Goal: Use online tool/utility: Utilize a website feature to perform a specific function

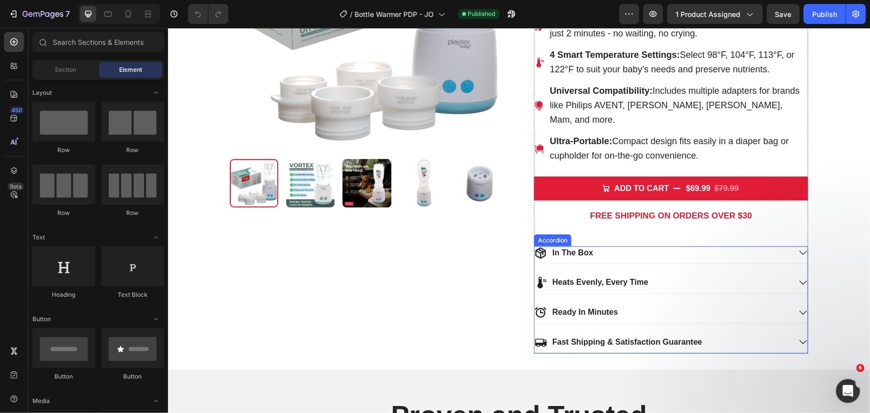
click at [536, 246] on icon at bounding box center [540, 252] width 12 height 12
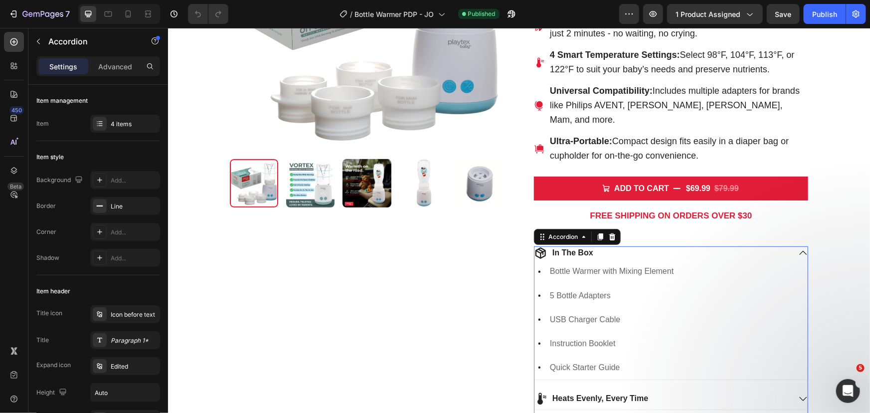
click at [613, 246] on div "In The Box" at bounding box center [662, 252] width 256 height 13
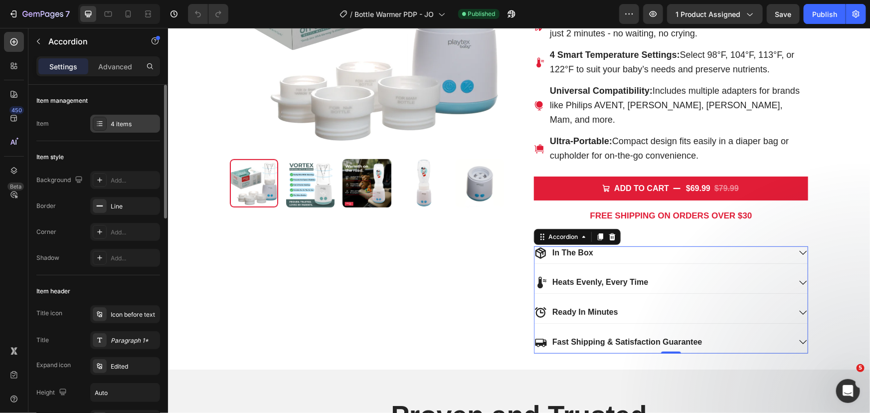
click at [131, 130] on div "4 items" at bounding box center [125, 124] width 70 height 18
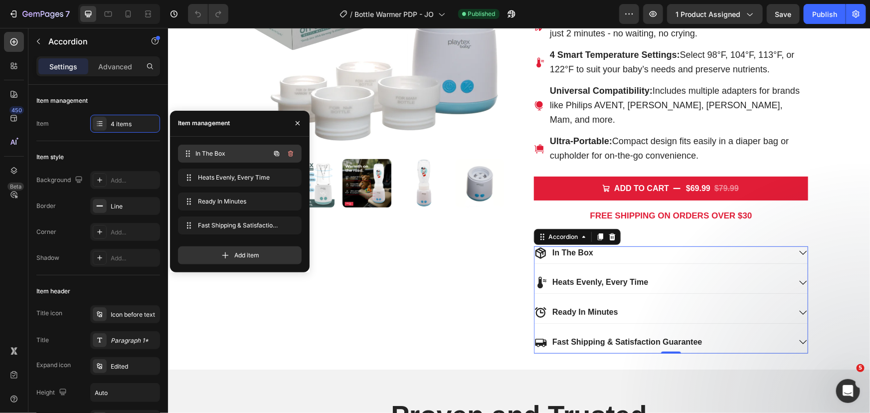
click at [230, 157] on span "In The Box" at bounding box center [233, 153] width 74 height 9
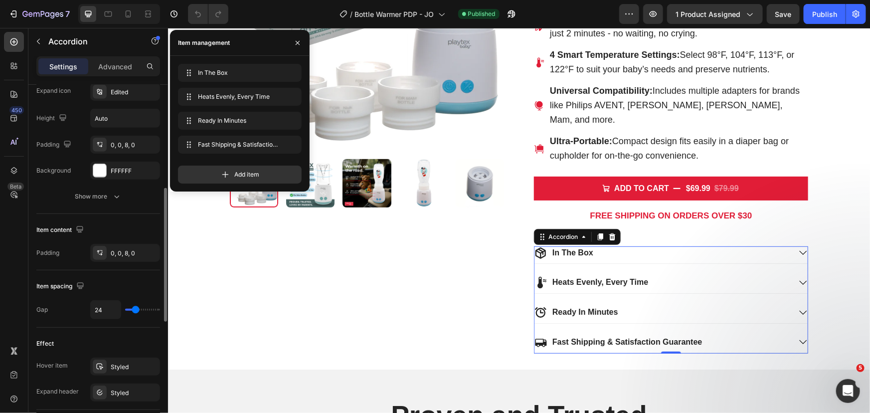
scroll to position [229, 0]
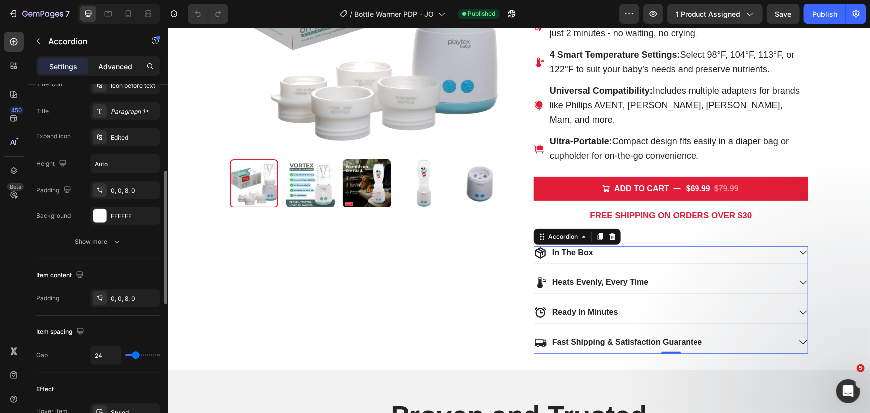
click at [111, 71] on p "Advanced" at bounding box center [115, 66] width 34 height 10
type input "100%"
type input "100"
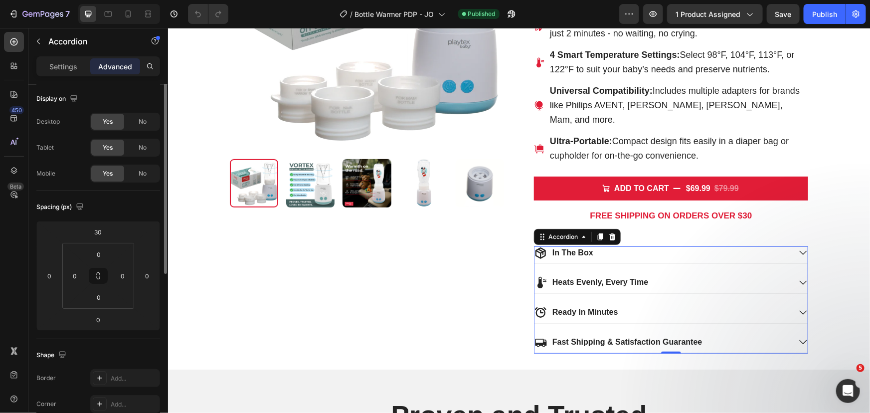
scroll to position [0, 0]
click at [78, 66] on div "Settings" at bounding box center [63, 66] width 50 height 16
type input "24"
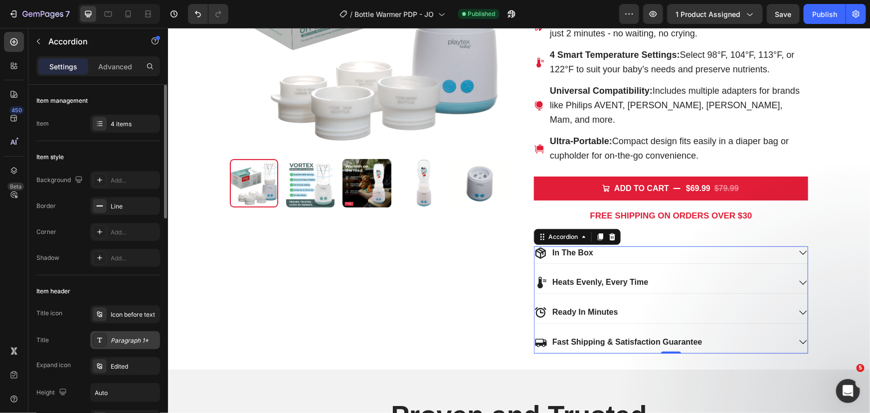
scroll to position [90, 0]
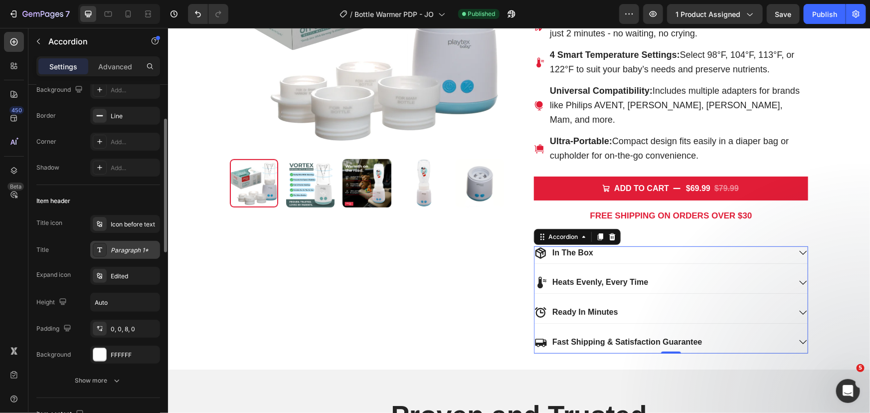
click at [134, 246] on div "Paragraph 1*" at bounding box center [134, 250] width 47 height 9
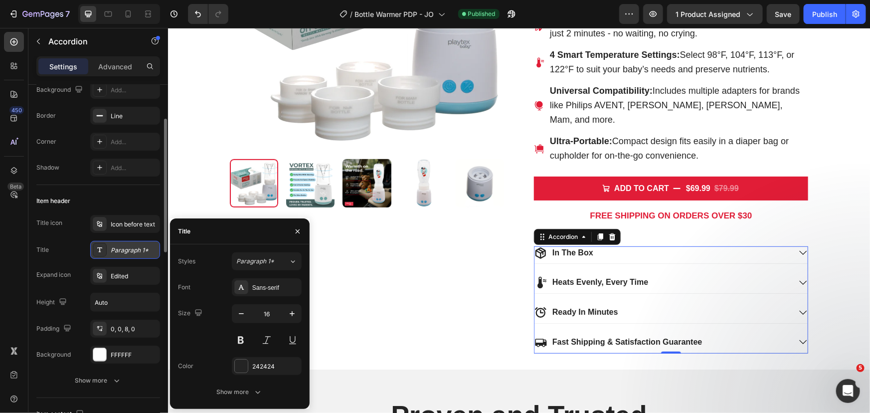
click at [135, 246] on div "Paragraph 1*" at bounding box center [134, 250] width 47 height 9
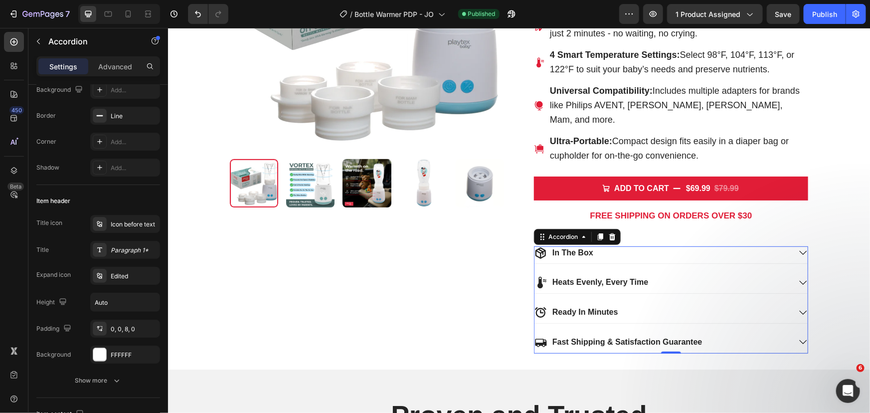
click at [611, 246] on div "In The Box" at bounding box center [662, 252] width 256 height 13
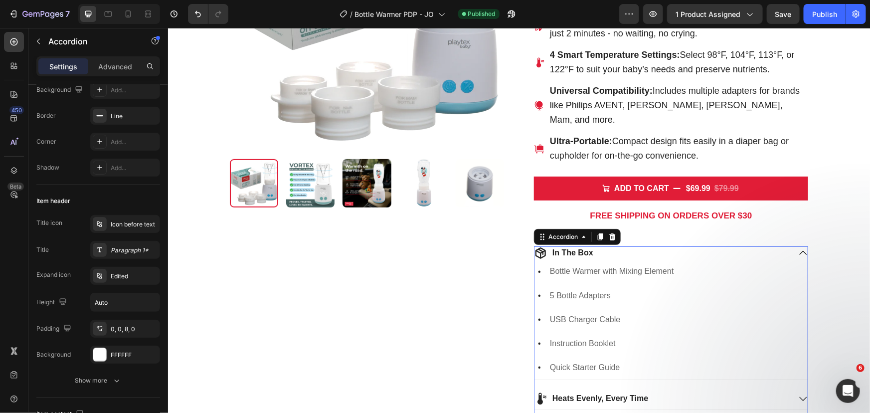
click at [578, 248] on span "In The Box" at bounding box center [572, 252] width 41 height 8
click at [537, 247] on icon at bounding box center [540, 252] width 10 height 11
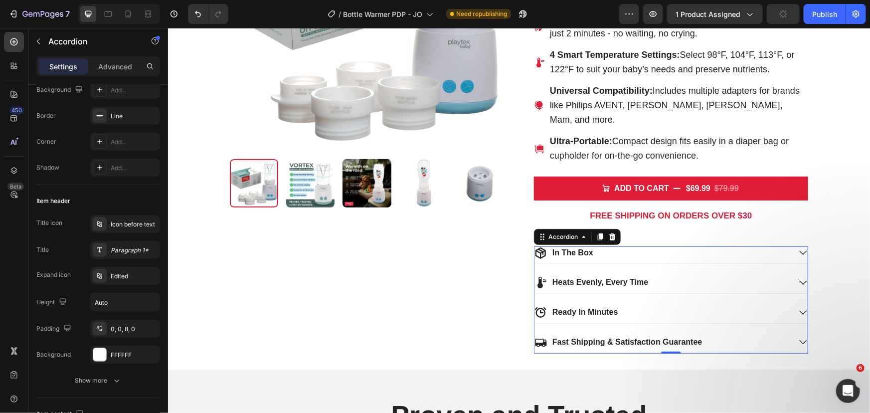
click at [537, 247] on icon at bounding box center [540, 252] width 10 height 11
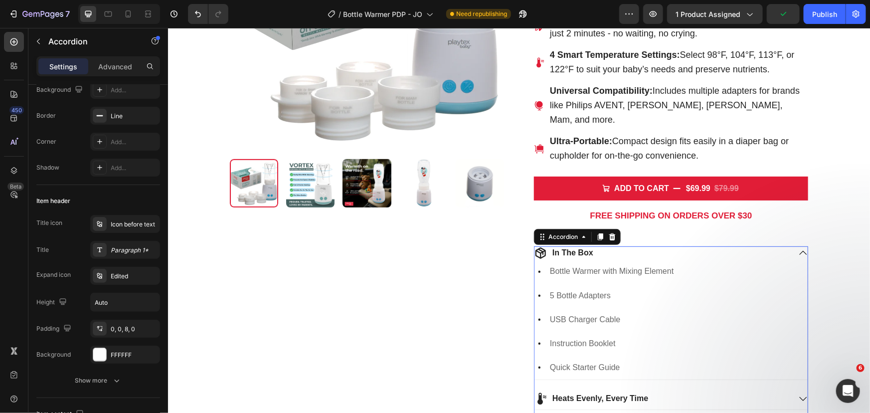
click at [537, 247] on icon at bounding box center [540, 252] width 10 height 11
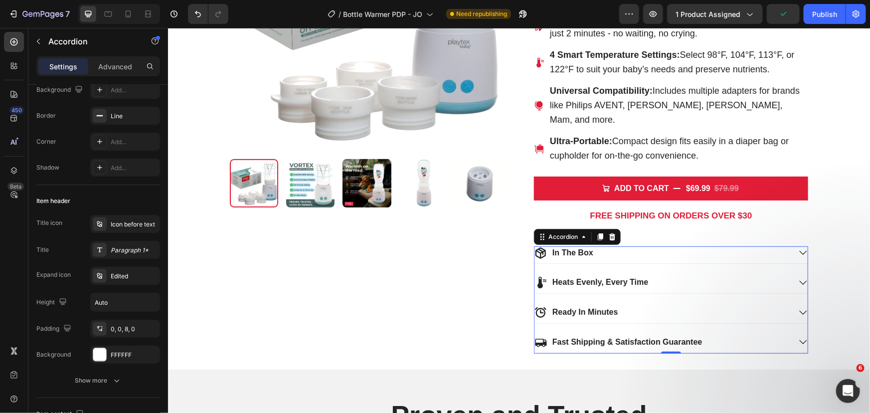
click at [537, 247] on icon at bounding box center [540, 252] width 10 height 11
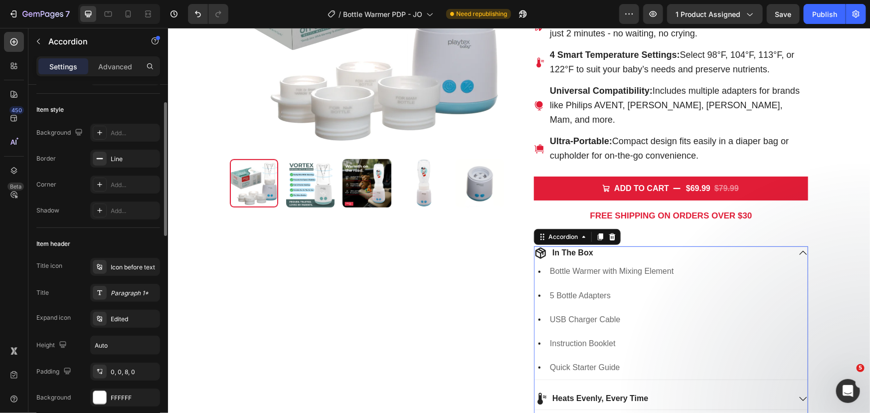
scroll to position [0, 0]
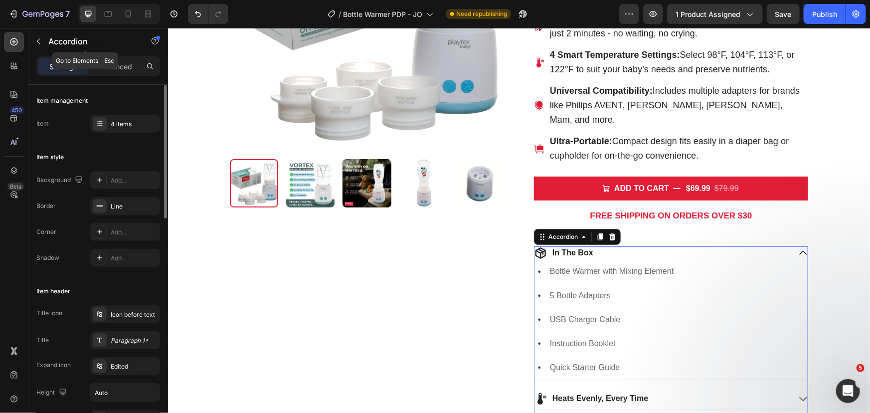
click at [41, 34] on button "button" at bounding box center [38, 41] width 16 height 16
click at [709, 246] on div "In The Box" at bounding box center [662, 252] width 256 height 13
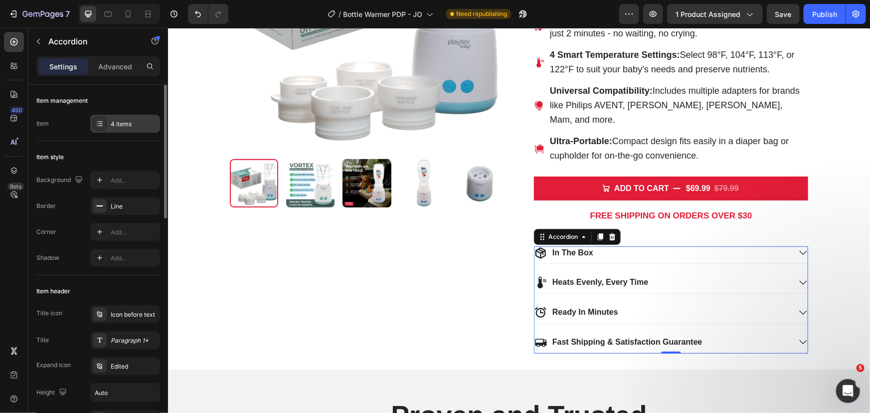
click at [133, 126] on div "4 items" at bounding box center [134, 124] width 47 height 9
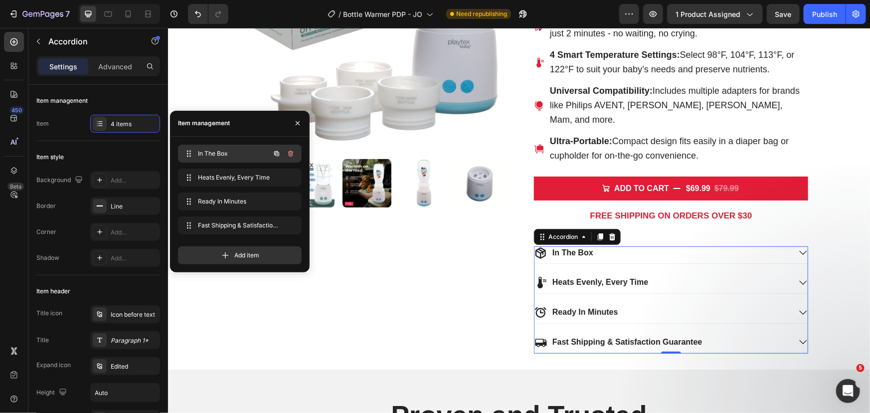
click at [250, 152] on span "In The Box" at bounding box center [226, 153] width 56 height 9
click at [215, 224] on span "Fast Shipping & Satisfaction Guarantee" at bounding box center [233, 225] width 74 height 9
click at [225, 251] on icon at bounding box center [225, 255] width 10 height 10
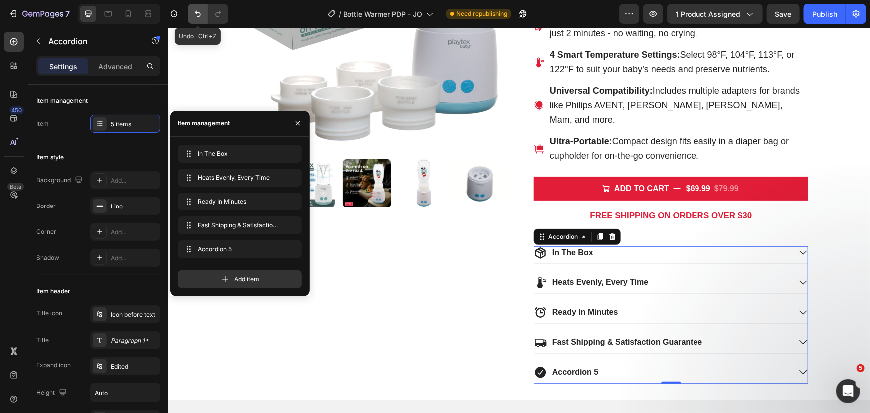
click at [202, 15] on icon "Undo/Redo" at bounding box center [198, 14] width 10 height 10
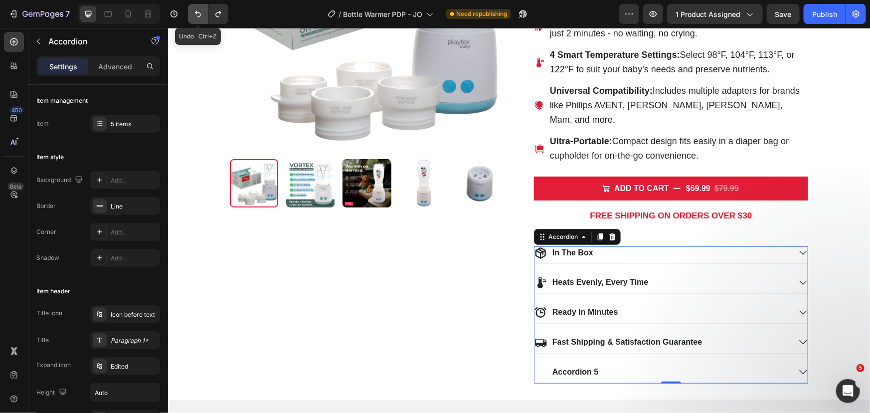
click at [201, 17] on icon "Undo/Redo" at bounding box center [198, 14] width 10 height 10
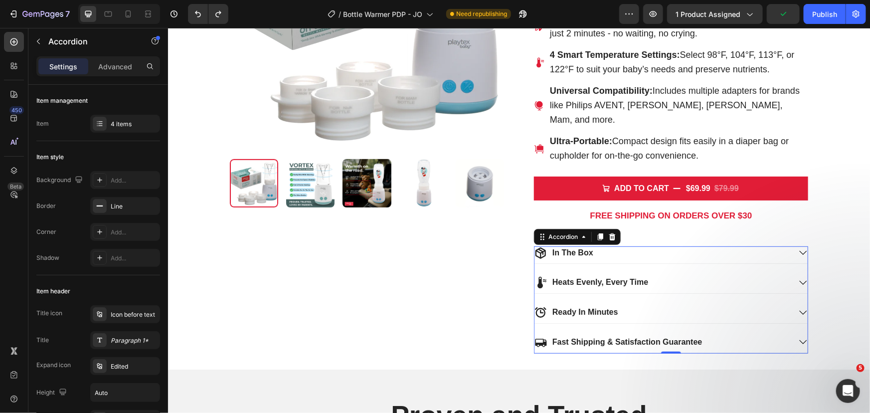
click at [638, 246] on div "In The Box" at bounding box center [662, 252] width 256 height 13
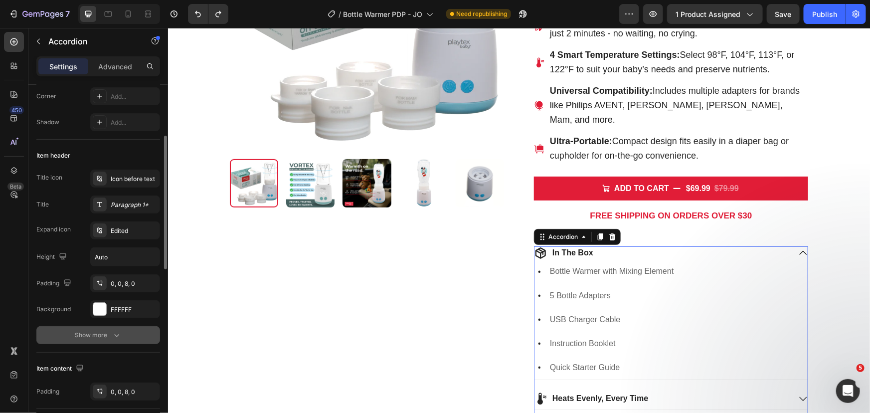
scroll to position [181, 0]
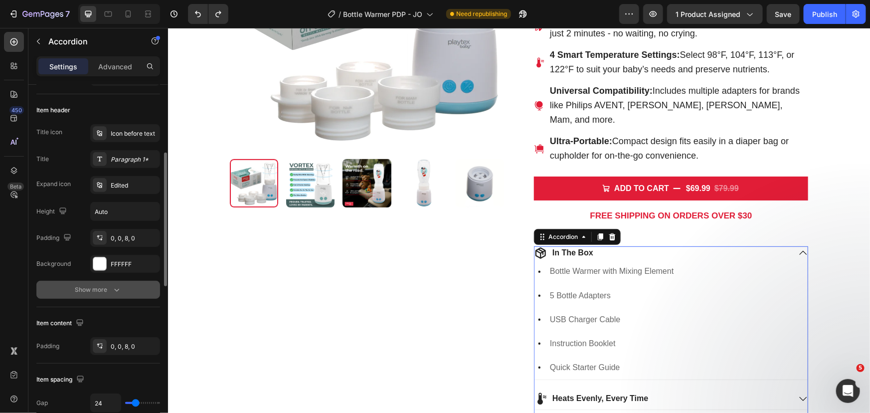
click at [119, 289] on icon "button" at bounding box center [117, 290] width 10 height 10
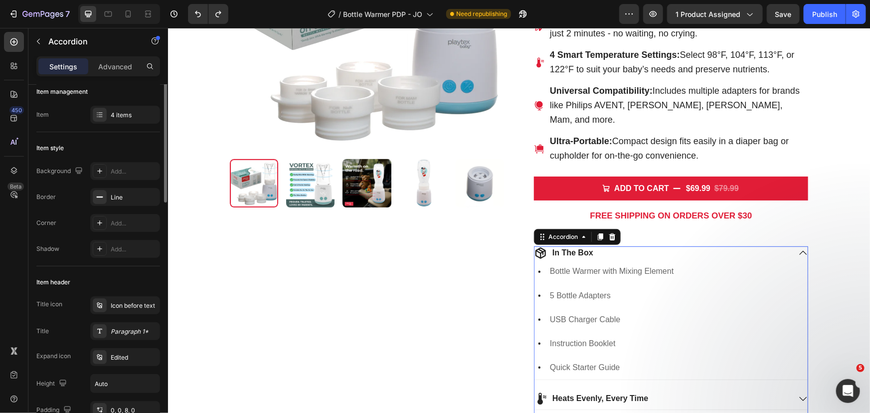
scroll to position [0, 0]
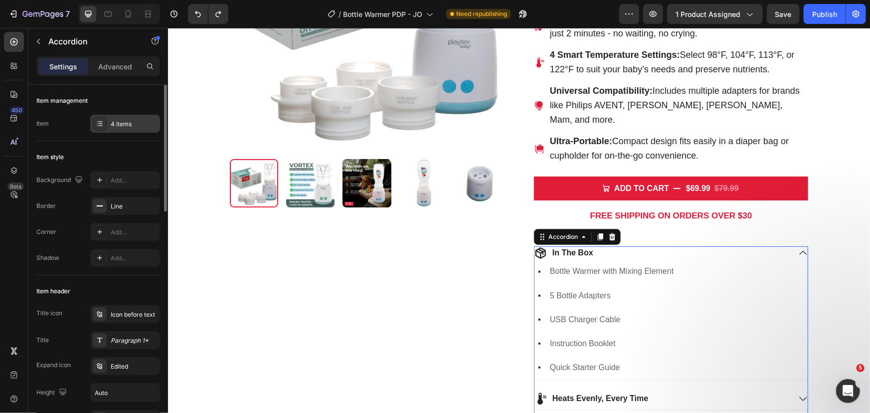
click at [135, 124] on div "4 items" at bounding box center [134, 124] width 47 height 9
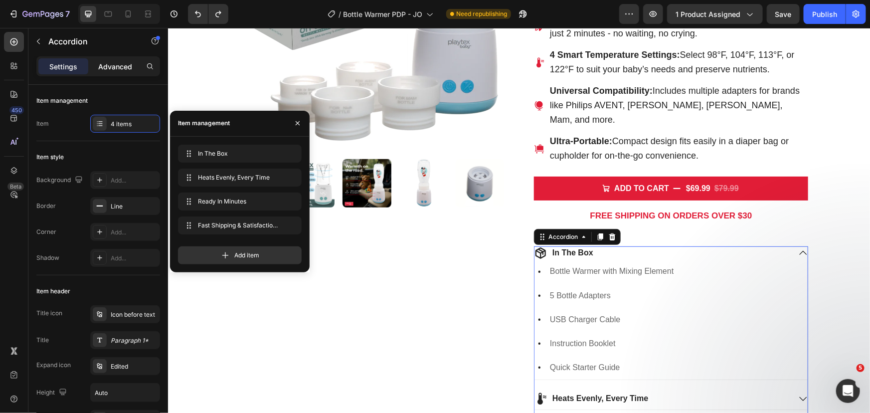
click at [118, 68] on p "Advanced" at bounding box center [115, 66] width 34 height 10
type input "100%"
type input "100"
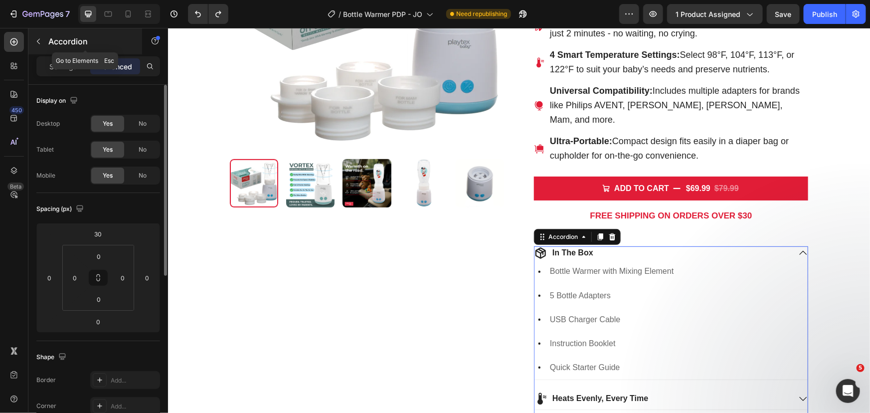
click at [45, 41] on button "button" at bounding box center [38, 41] width 16 height 16
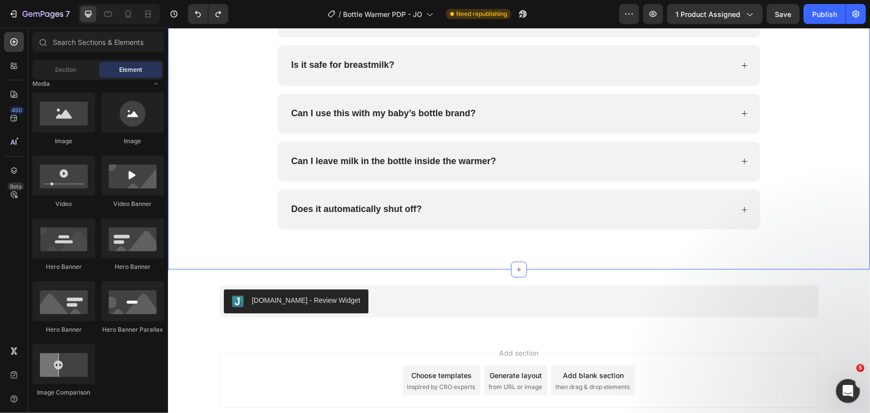
scroll to position [2989, 0]
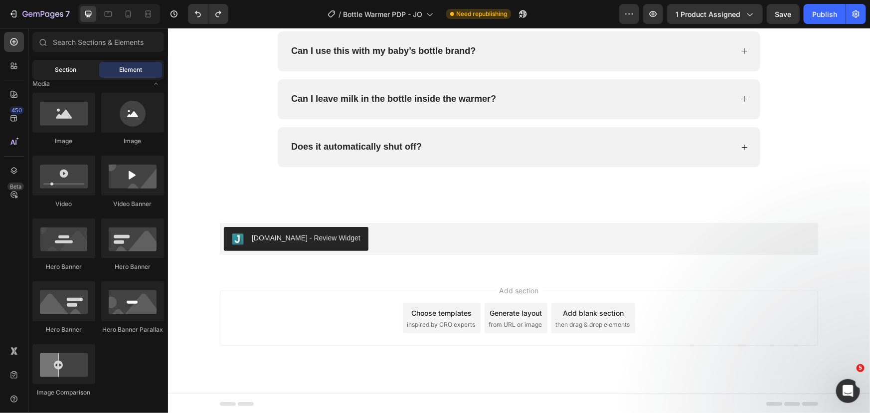
click at [62, 70] on span "Section" at bounding box center [65, 69] width 21 height 9
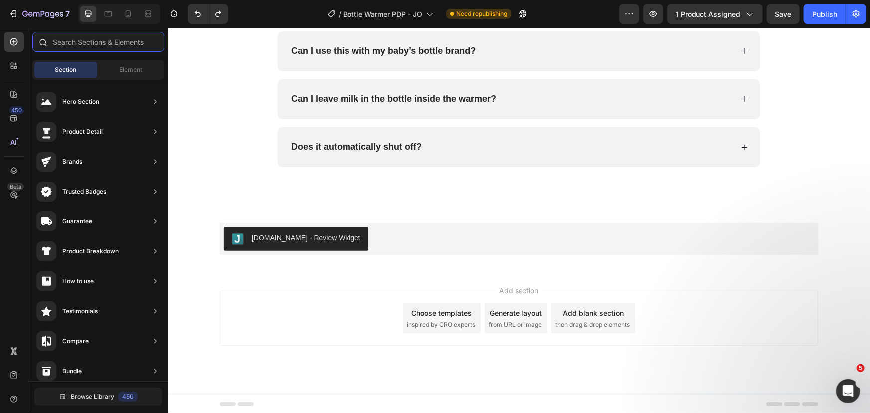
click at [92, 44] on input "text" at bounding box center [98, 42] width 132 height 20
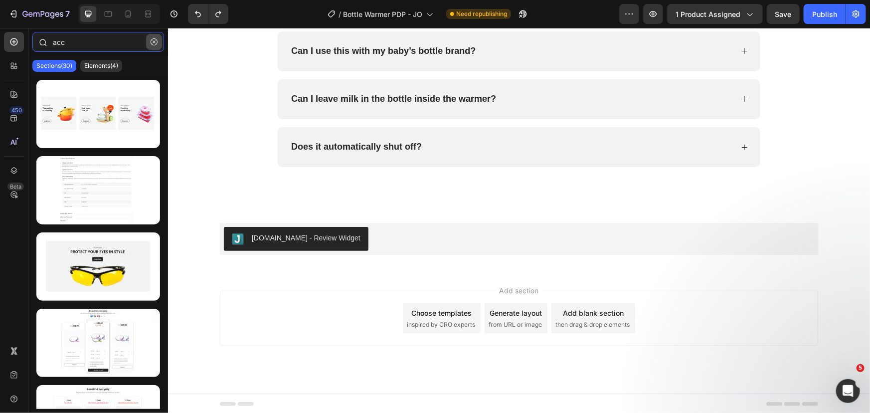
type input "acc"
click at [156, 40] on icon "button" at bounding box center [154, 41] width 7 height 7
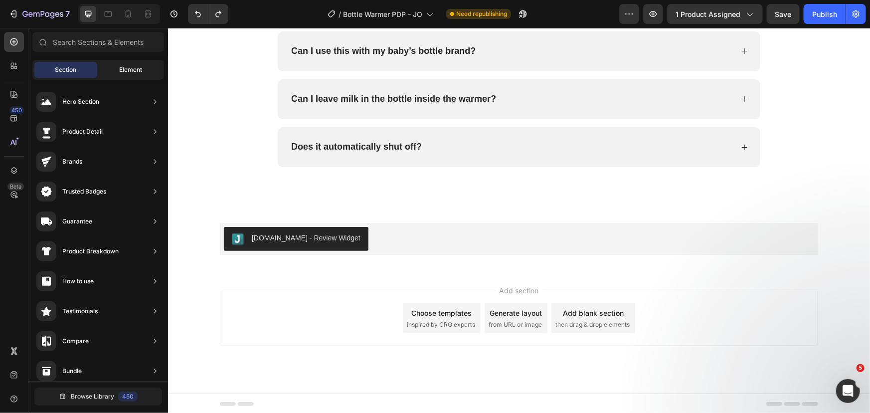
click at [117, 69] on div "Element" at bounding box center [130, 70] width 63 height 16
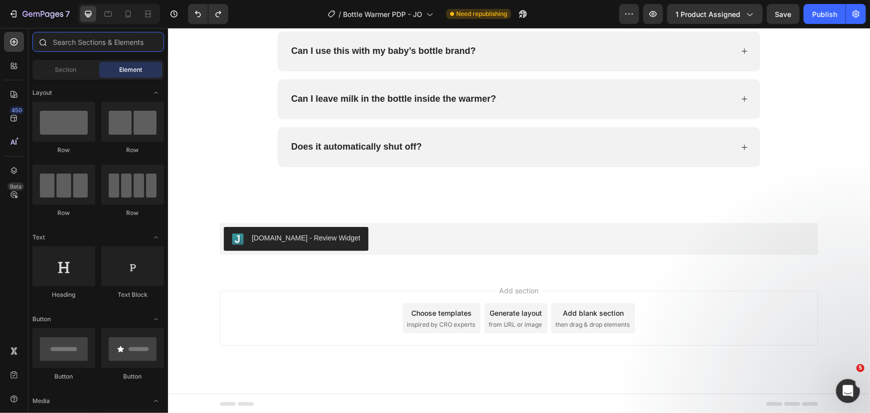
click at [100, 44] on input "text" at bounding box center [98, 42] width 132 height 20
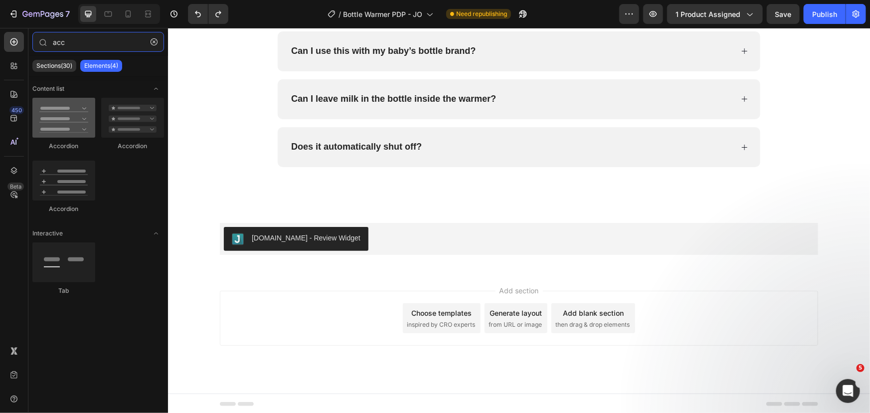
type input "acc"
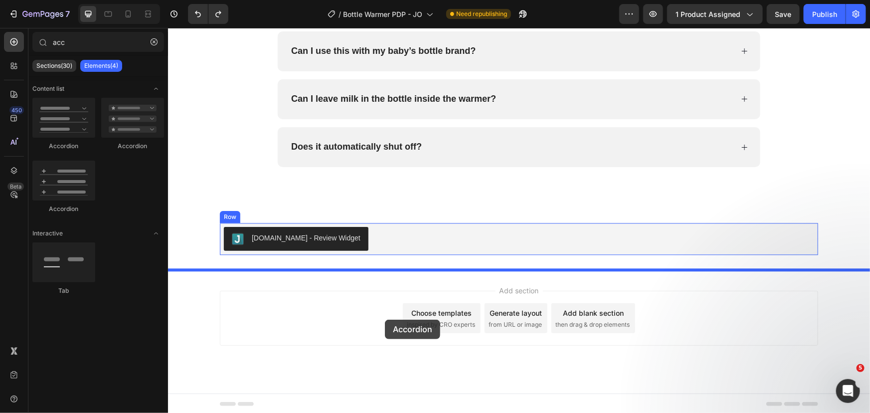
drag, startPoint x: 236, startPoint y: 147, endPoint x: 385, endPoint y: 319, distance: 227.7
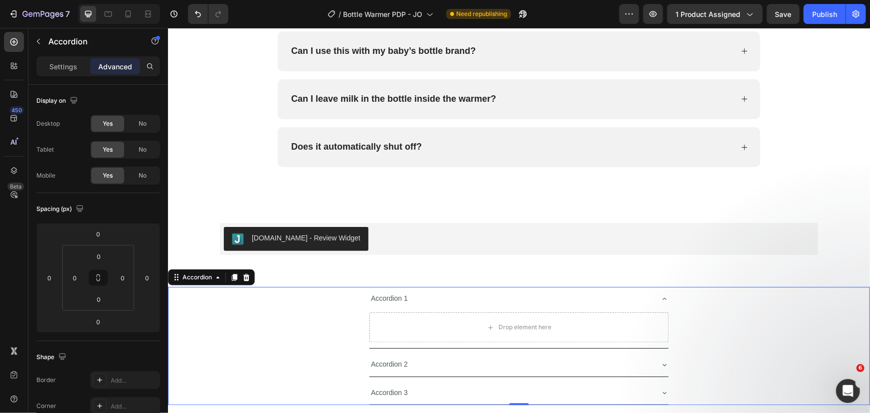
click at [387, 300] on div "Accordion 1" at bounding box center [389, 297] width 40 height 15
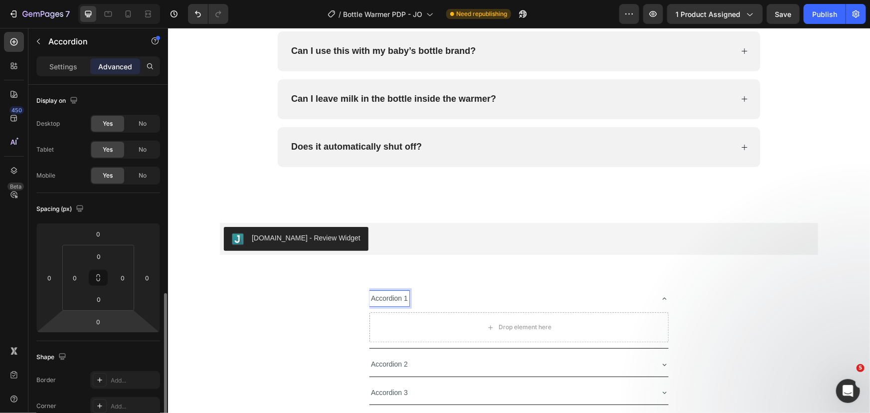
scroll to position [226, 0]
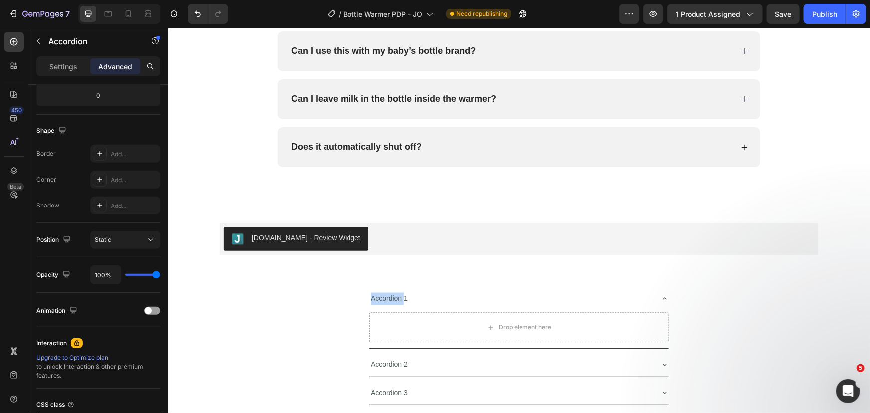
click at [395, 298] on p "Accordion 1" at bounding box center [389, 298] width 37 height 12
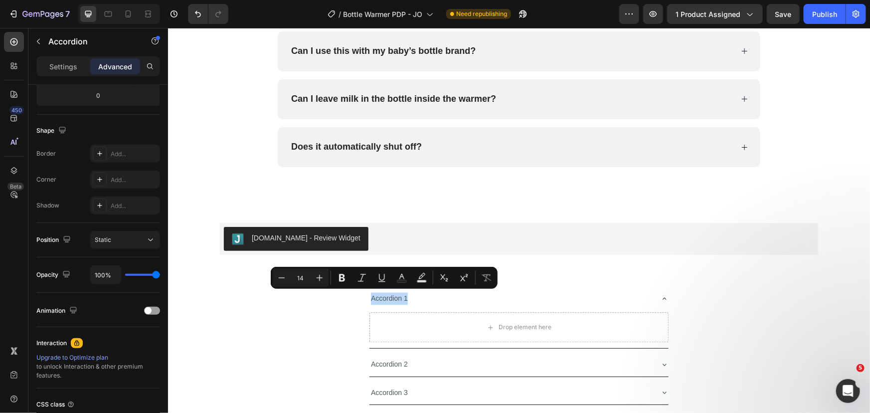
click at [395, 298] on p "Accordion 1" at bounding box center [389, 298] width 37 height 12
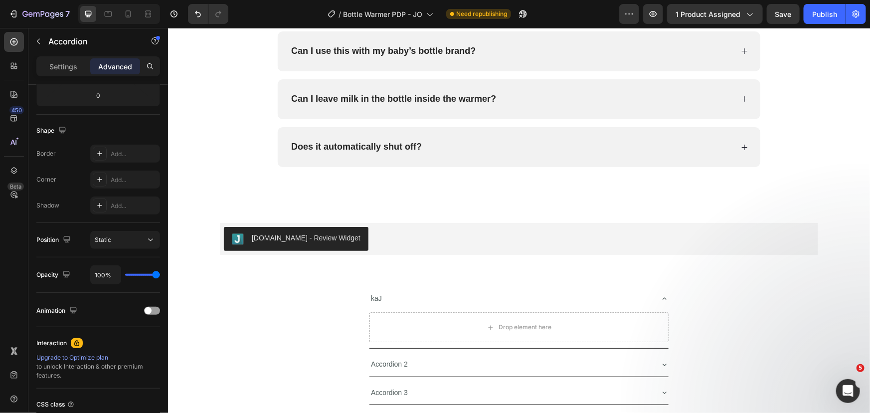
click at [376, 296] on p "kaJ" at bounding box center [376, 298] width 11 height 12
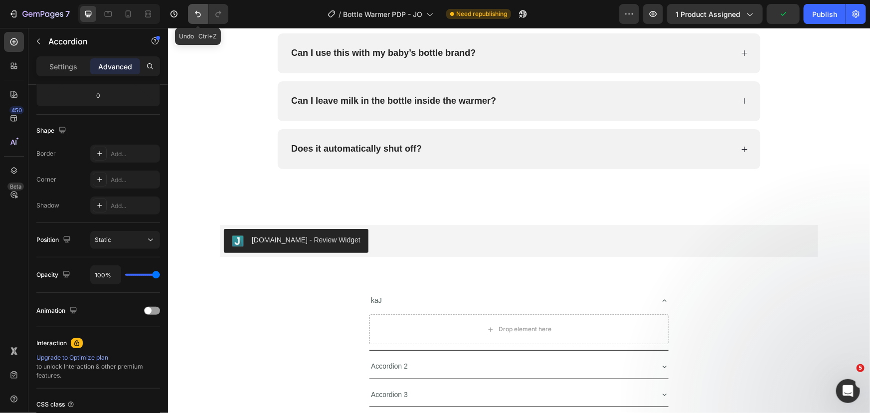
click at [204, 16] on button "Undo/Redo" at bounding box center [198, 14] width 20 height 20
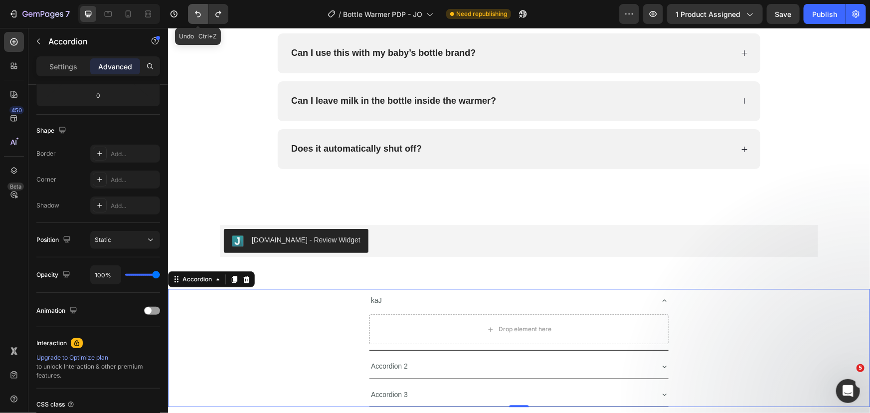
click at [204, 16] on button "Undo/Redo" at bounding box center [198, 14] width 20 height 20
click at [248, 276] on icon at bounding box center [246, 279] width 8 height 8
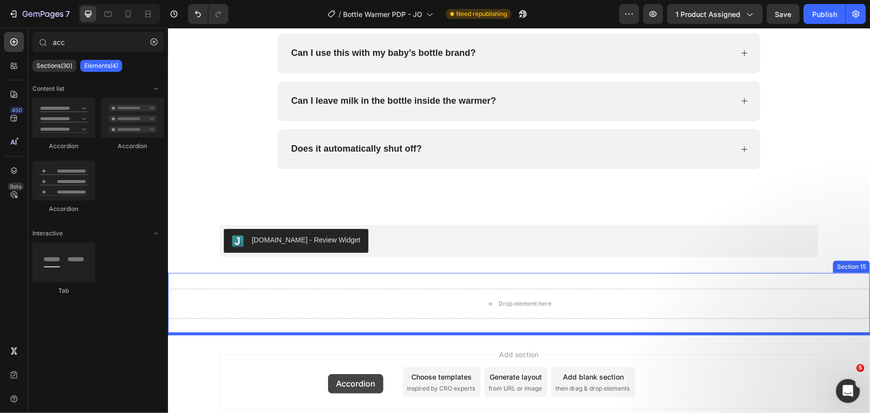
drag, startPoint x: 303, startPoint y: 158, endPoint x: 328, endPoint y: 374, distance: 217.3
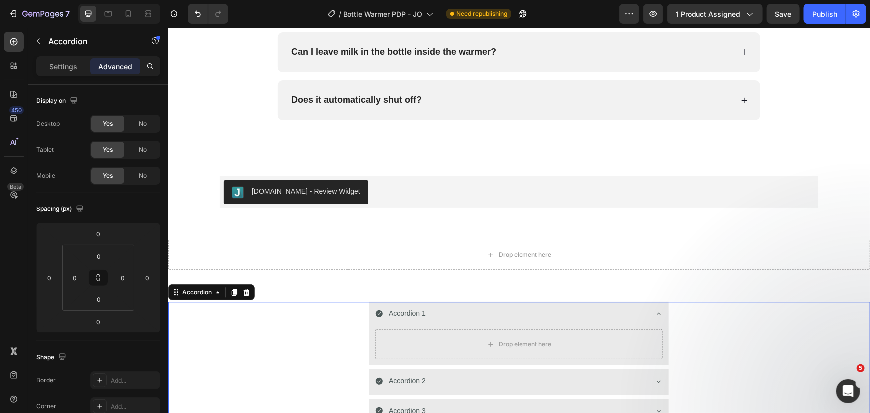
scroll to position [3168, 0]
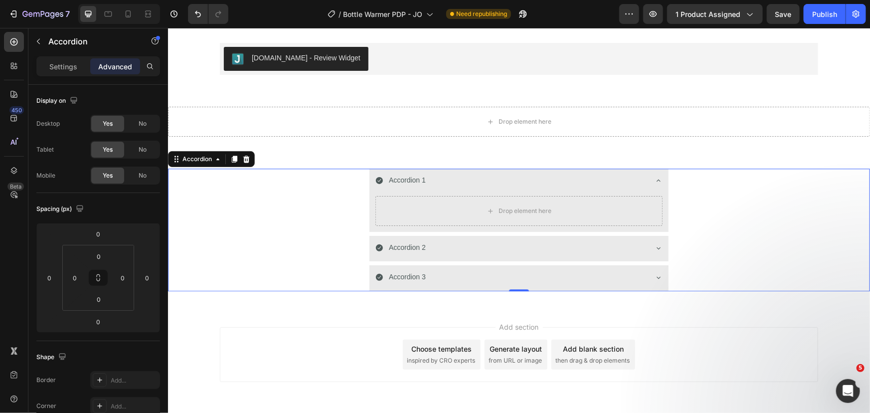
click at [377, 179] on icon at bounding box center [379, 180] width 8 height 8
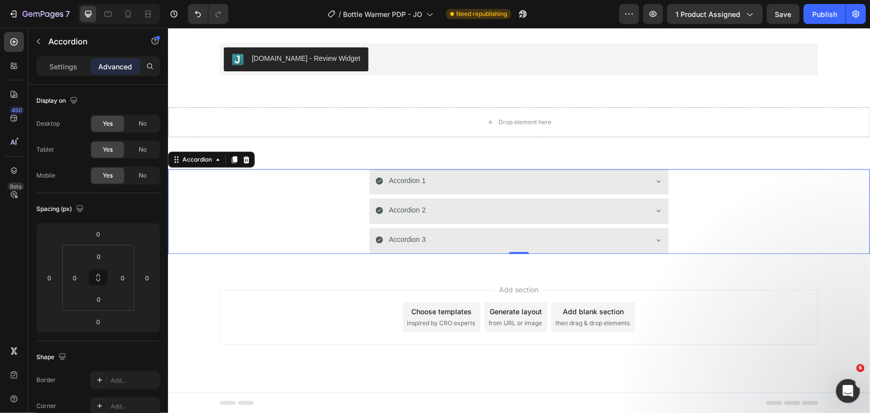
scroll to position [3167, 0]
click at [409, 183] on div "Accordion 1" at bounding box center [407, 180] width 40 height 15
click at [60, 67] on p "Settings" at bounding box center [63, 66] width 28 height 10
type input "8"
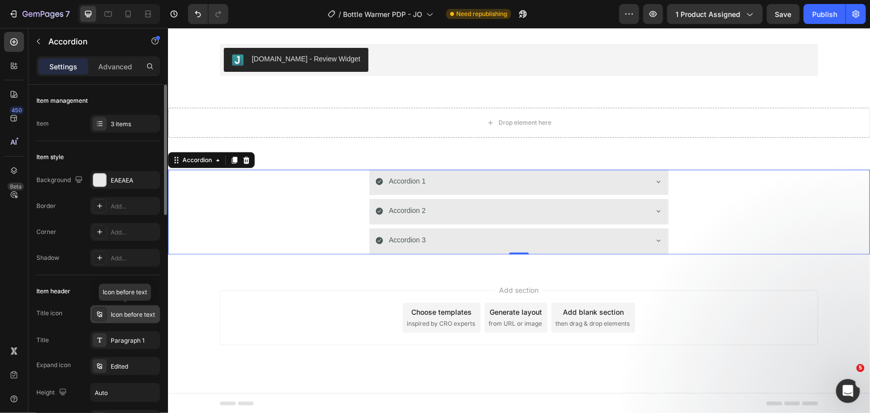
click at [127, 316] on div "Icon before text" at bounding box center [134, 314] width 47 height 9
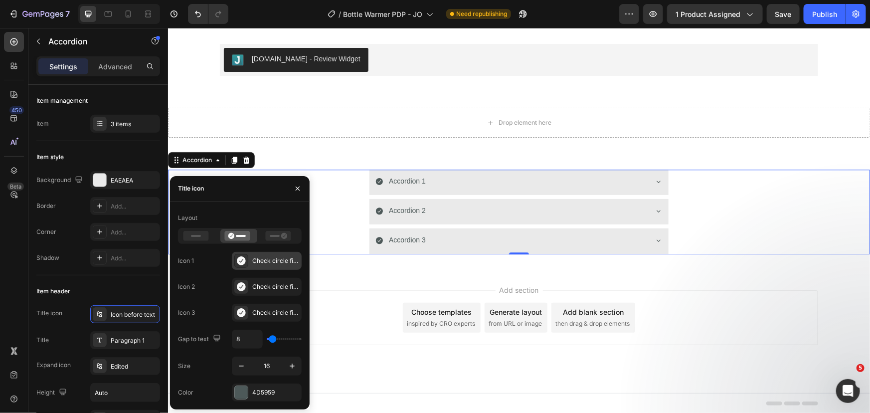
click at [258, 260] on div "Check circle filled" at bounding box center [275, 260] width 47 height 9
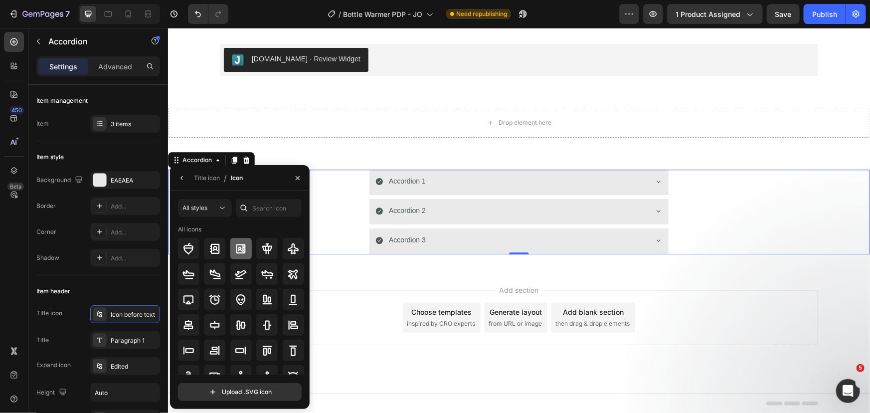
click at [236, 251] on icon at bounding box center [240, 248] width 9 height 9
click at [220, 389] on input "file" at bounding box center [240, 392] width 123 height 17
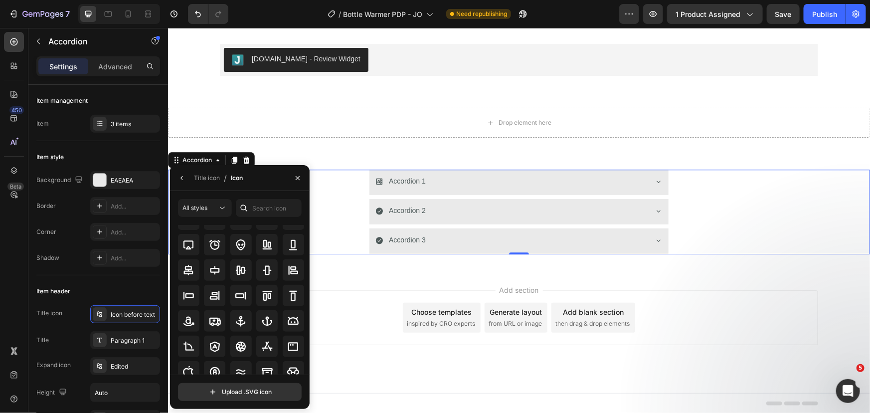
scroll to position [0, 0]
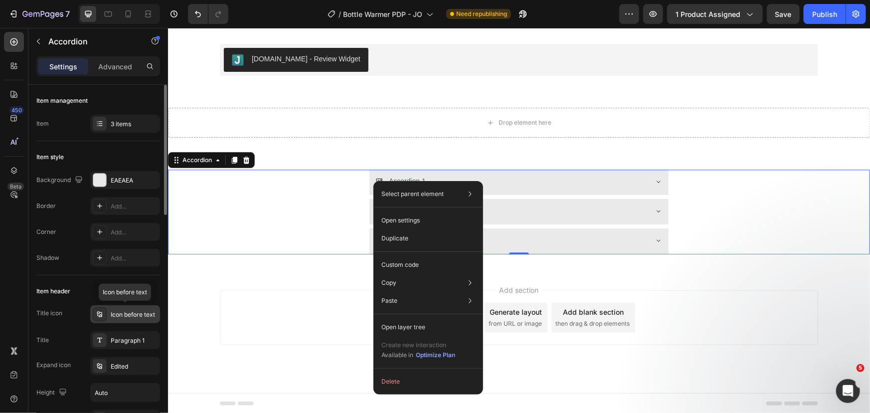
click at [117, 314] on div "Icon before text" at bounding box center [134, 314] width 47 height 9
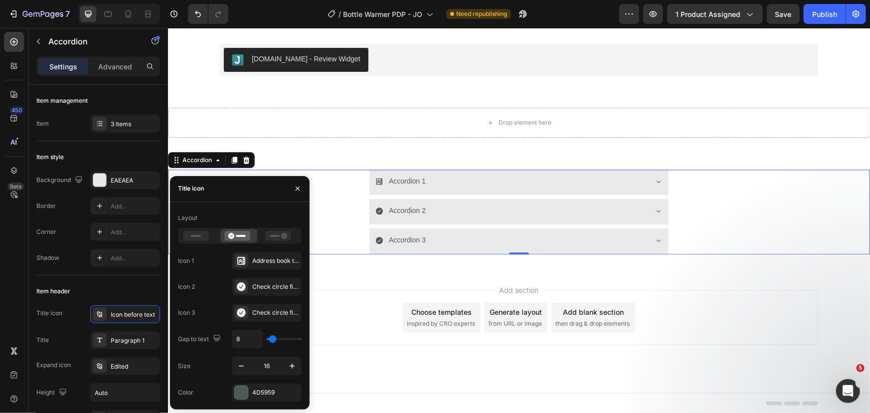
click at [376, 183] on icon at bounding box center [379, 181] width 6 height 6
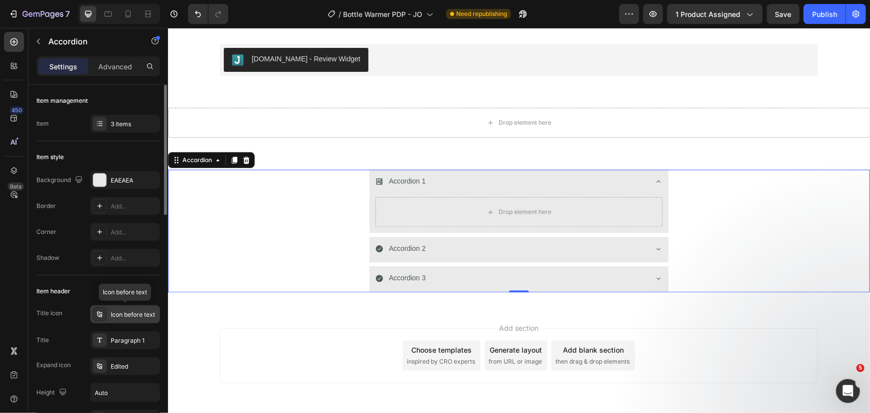
click at [132, 318] on div "Icon before text" at bounding box center [134, 314] width 47 height 9
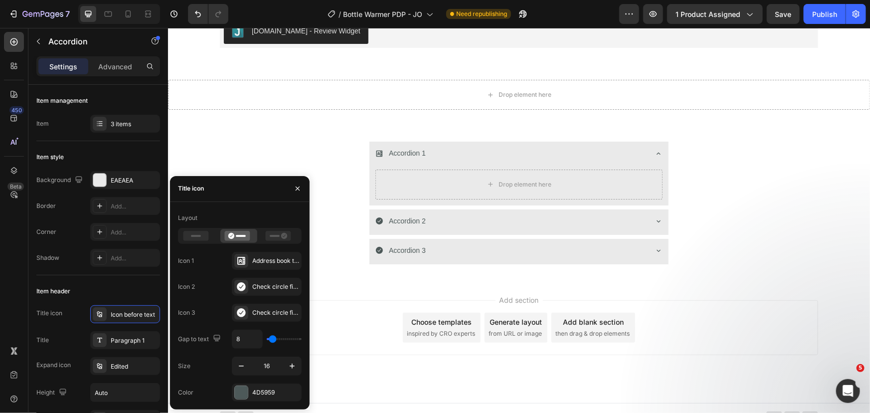
scroll to position [3530, 0]
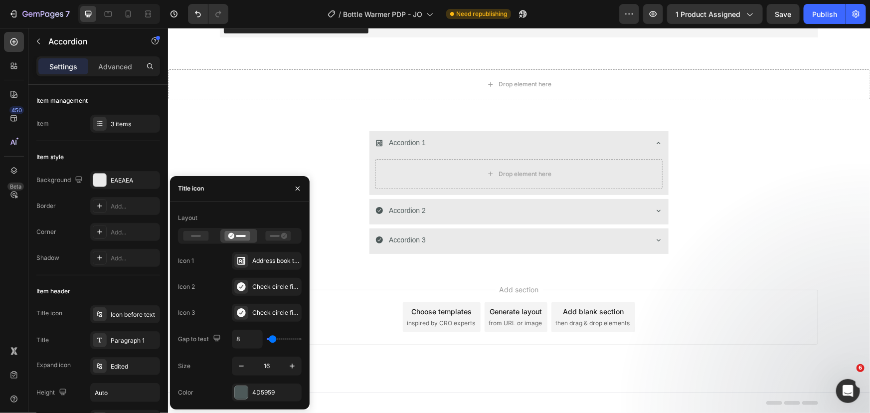
click at [295, 159] on div "Accordion 1 Drop element here" at bounding box center [518, 162] width 701 height 63
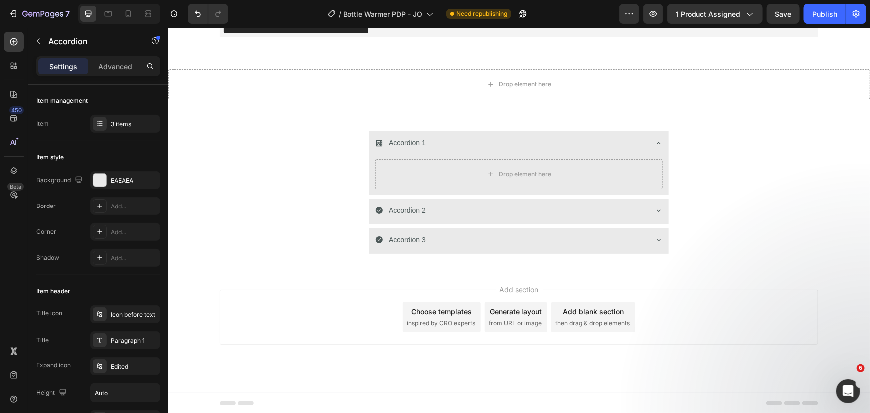
click at [298, 150] on div "Accordion 1 Drop element here" at bounding box center [518, 162] width 701 height 63
drag, startPoint x: 746, startPoint y: 164, endPoint x: 679, endPoint y: 148, distance: 68.7
click at [746, 164] on div "Accordion 1 Drop element here" at bounding box center [518, 162] width 701 height 63
click at [412, 129] on div "Accordion 1 Drop element here Accordion 2 Accordion 3 Accordion Section 16" at bounding box center [519, 192] width 702 height 155
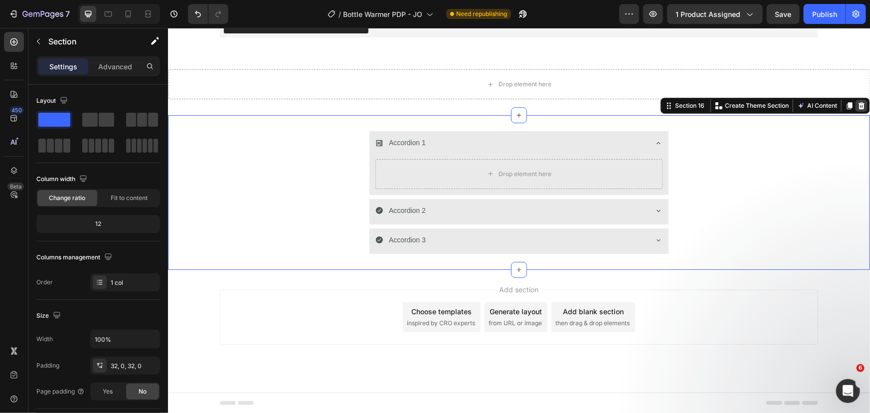
click at [858, 104] on icon at bounding box center [861, 105] width 6 height 7
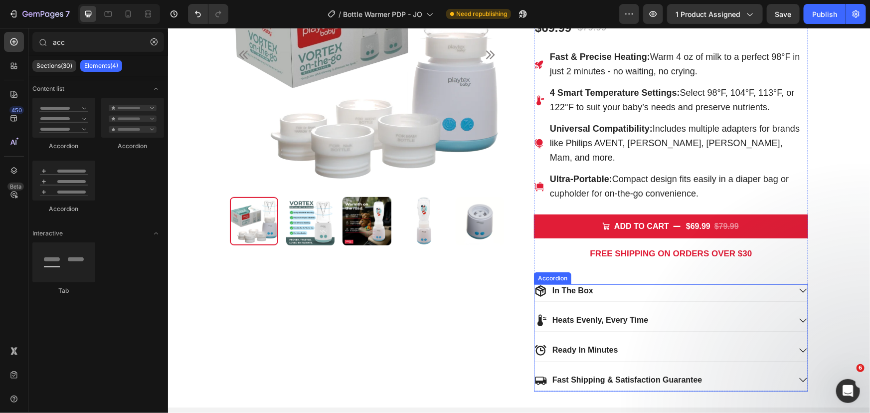
scroll to position [208, 0]
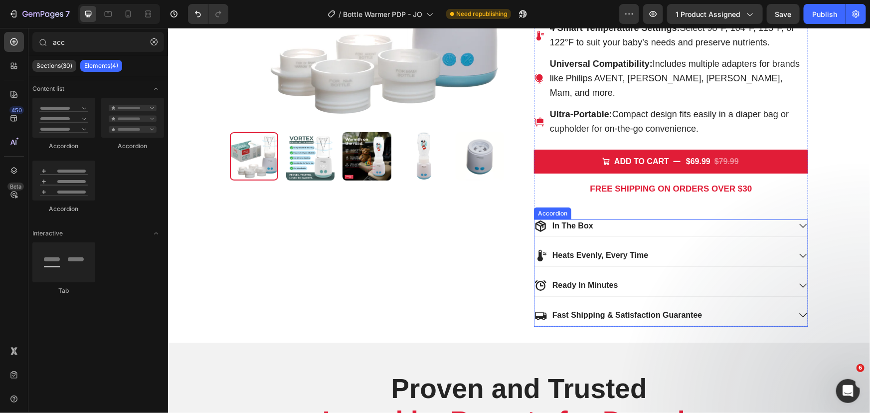
click at [599, 219] on div "In The Box" at bounding box center [662, 225] width 256 height 13
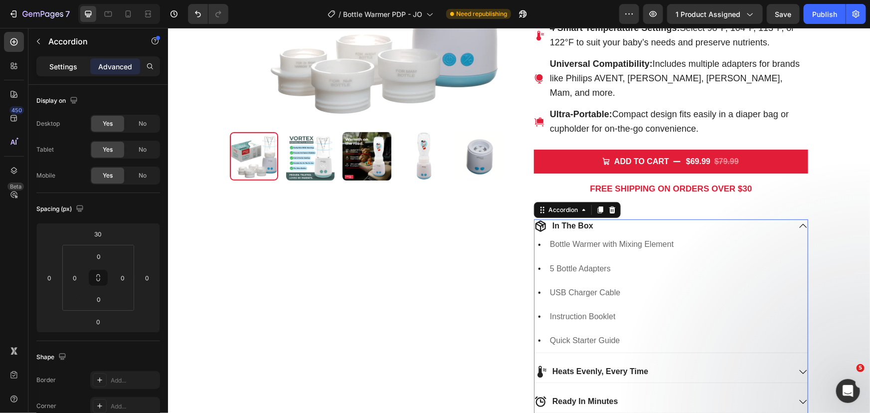
click at [66, 68] on p "Settings" at bounding box center [63, 66] width 28 height 10
type input "24"
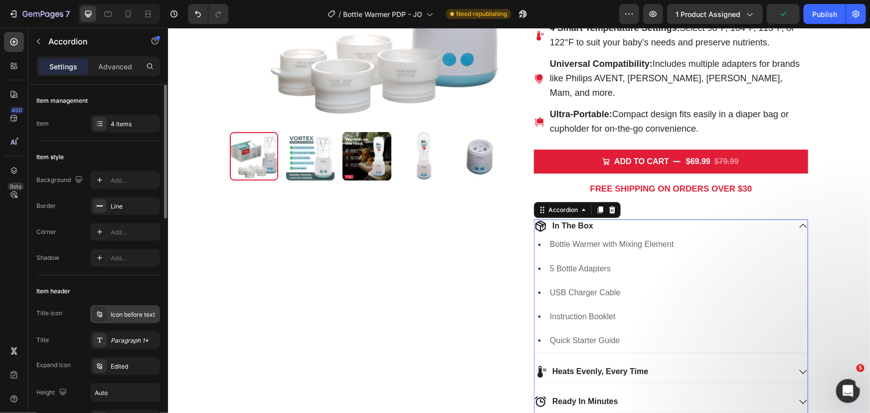
click at [132, 312] on div "Icon before text" at bounding box center [134, 314] width 47 height 9
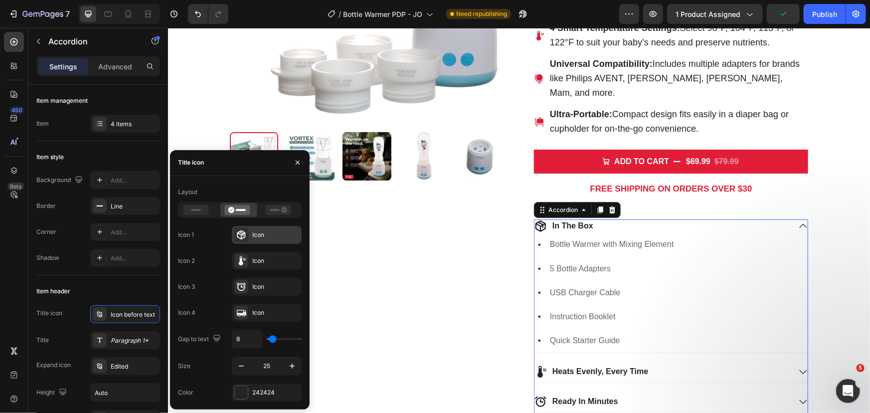
click at [256, 235] on div "Icon" at bounding box center [275, 234] width 47 height 9
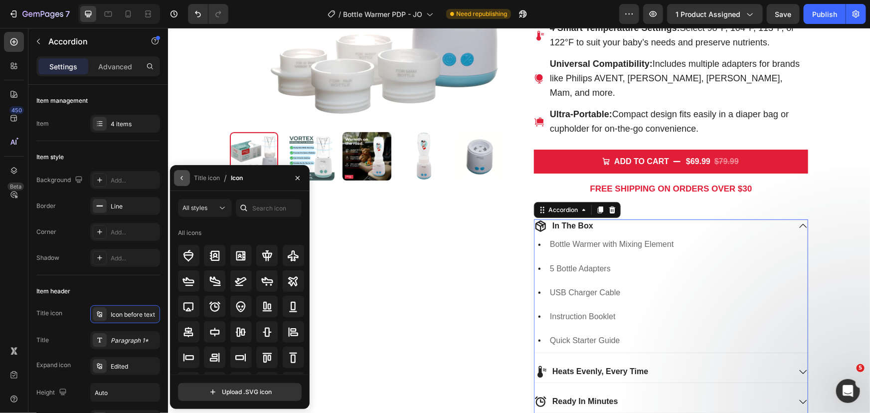
click at [185, 177] on icon "button" at bounding box center [182, 178] width 8 height 8
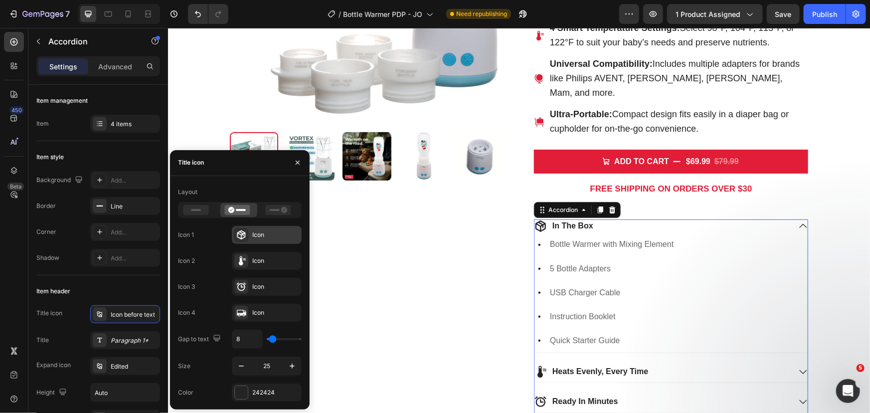
click at [243, 234] on icon at bounding box center [241, 234] width 8 height 9
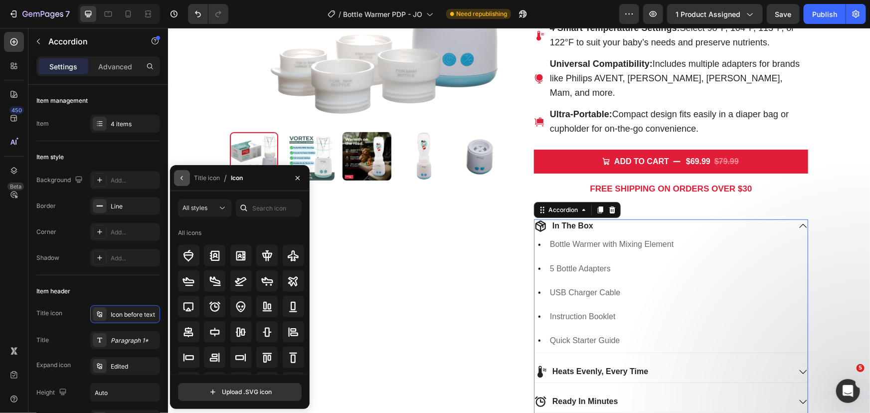
click at [181, 177] on icon "button" at bounding box center [182, 178] width 8 height 8
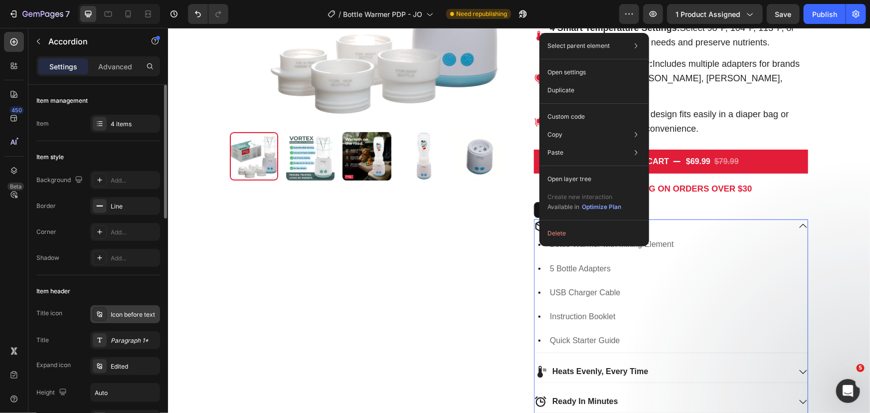
click at [133, 311] on div "Icon before text" at bounding box center [134, 314] width 47 height 9
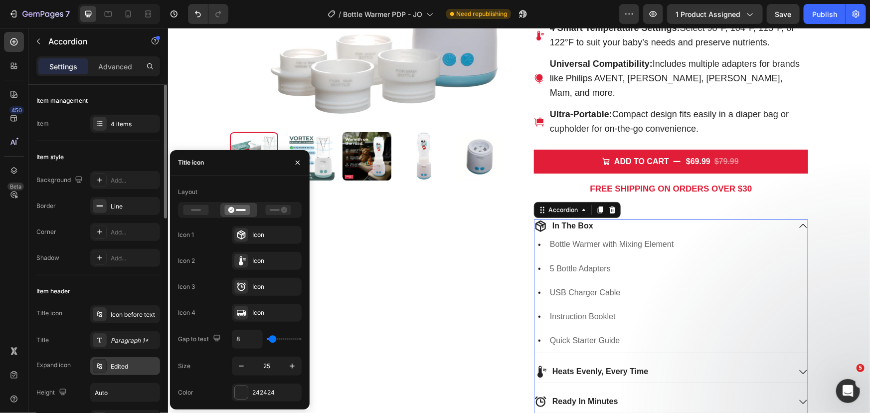
click at [129, 368] on div "Edited" at bounding box center [134, 366] width 47 height 9
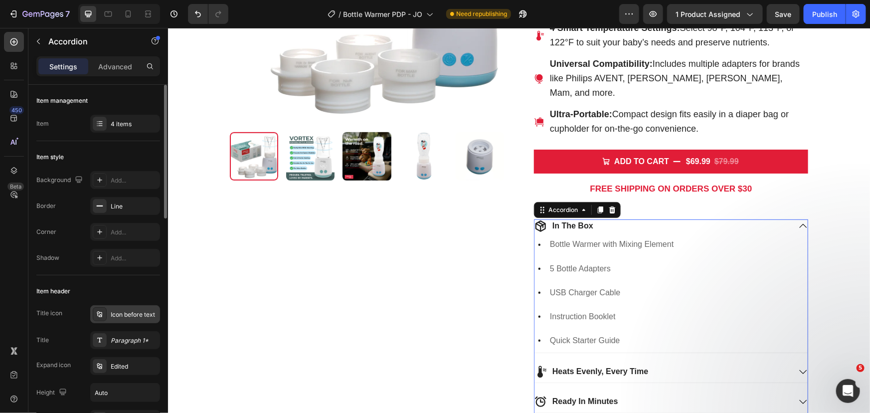
click at [133, 319] on div "Icon before text" at bounding box center [125, 314] width 70 height 18
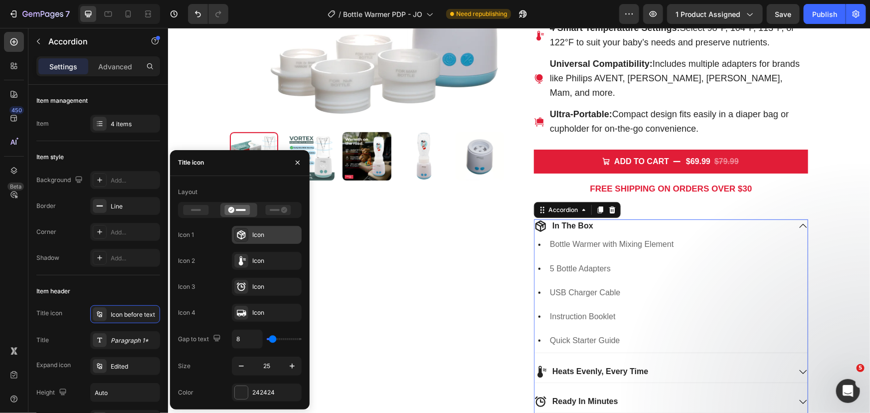
click at [244, 235] on icon at bounding box center [241, 235] width 10 height 10
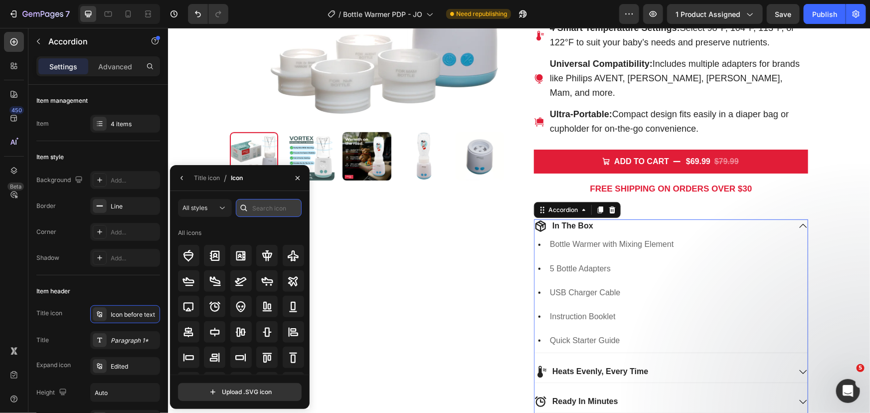
click at [279, 208] on input "text" at bounding box center [269, 208] width 66 height 18
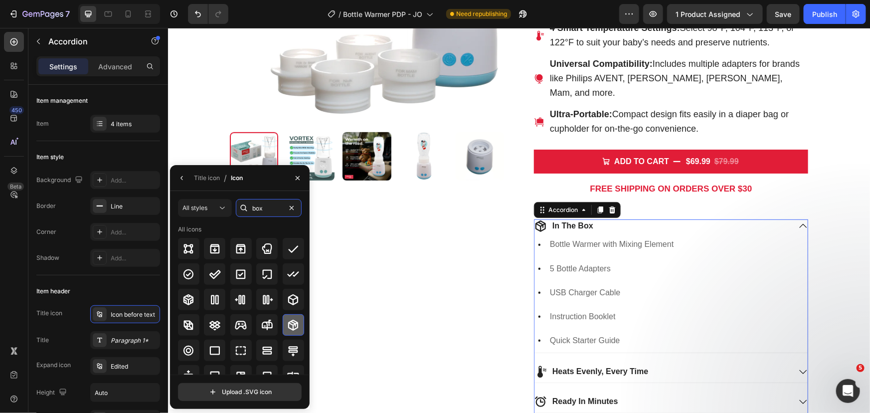
type input "box"
click at [293, 325] on icon at bounding box center [293, 325] width 10 height 11
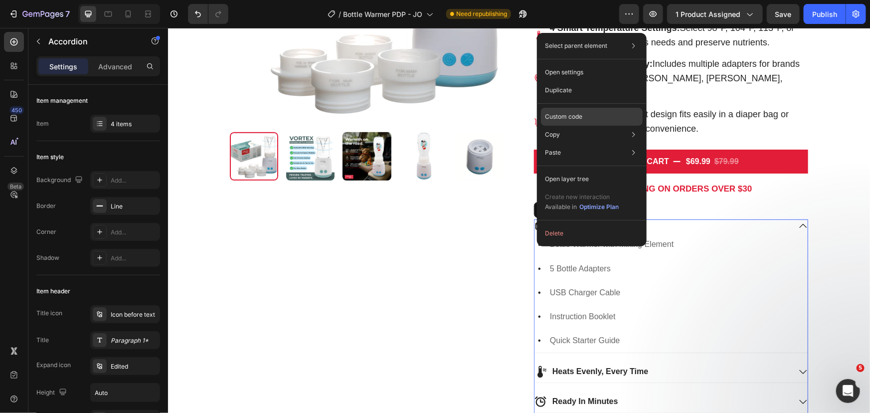
click at [592, 144] on div "Custom code" at bounding box center [592, 153] width 102 height 18
type input "100%"
type input "100"
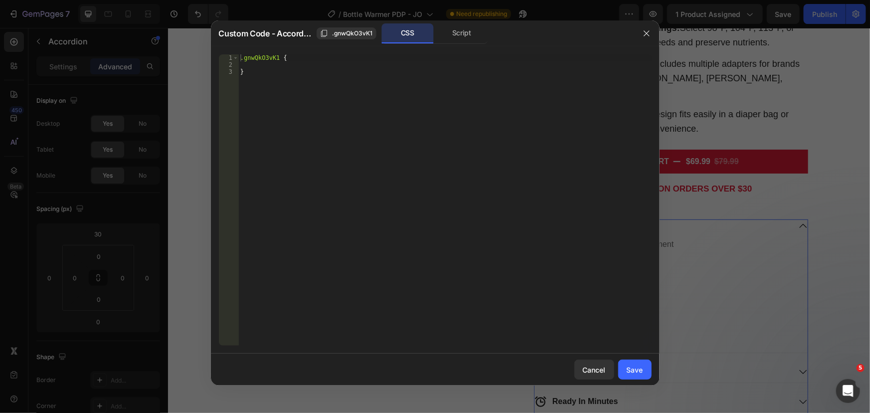
type textarea ".gnwQkO3vK1 {"
drag, startPoint x: 267, startPoint y: 56, endPoint x: 247, endPoint y: 53, distance: 20.3
click at [247, 53] on div ".gnwQkO3vK1 { 1 2 3 .gnwQkO3vK1 { } ההההההההההההההההההההההההההההההההההההההההההה…" at bounding box center [435, 199] width 449 height 307
click at [332, 66] on div ".gnwQkO3vK1 { }" at bounding box center [444, 206] width 413 height 305
click at [641, 31] on button "button" at bounding box center [647, 33] width 16 height 16
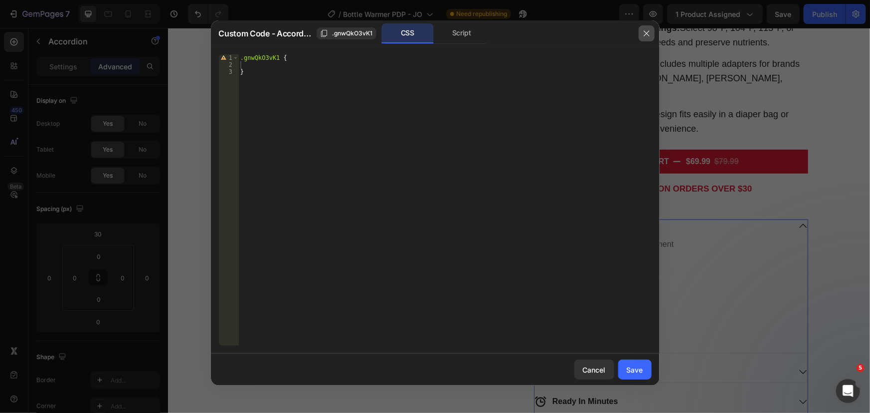
type input "24"
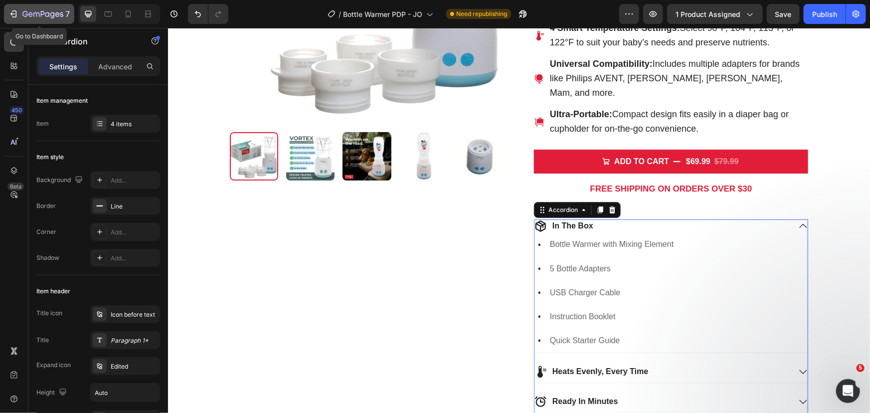
click at [15, 12] on icon "button" at bounding box center [14, 13] width 4 height 7
